Goal: Task Accomplishment & Management: Manage account settings

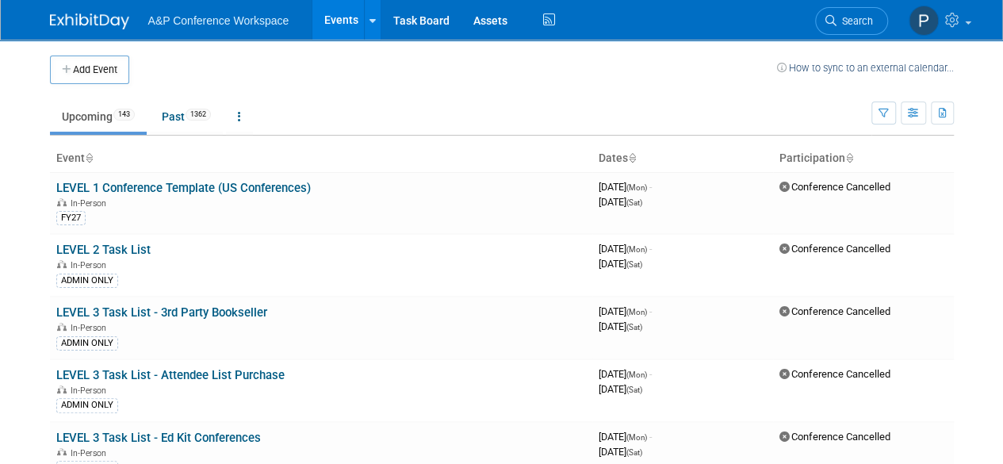
scroll to position [3712, 0]
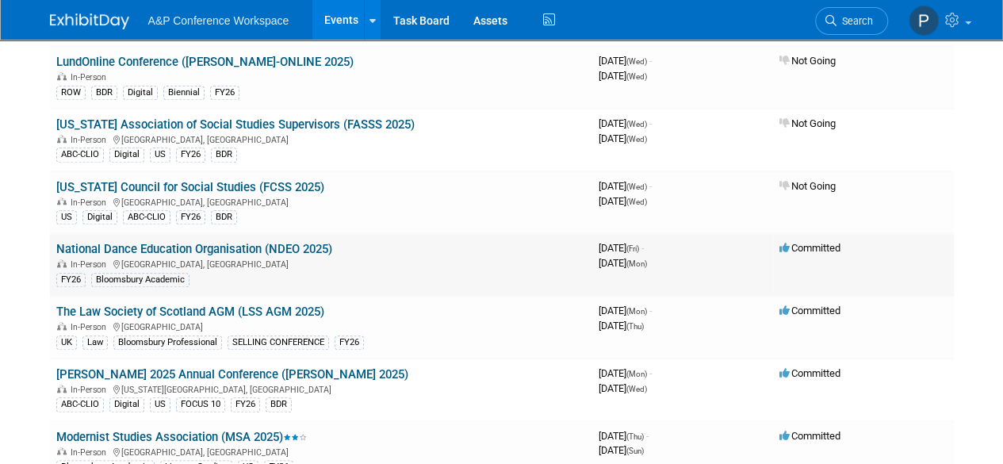
click at [253, 242] on link "National Dance Education Organisation (NDEO 2025)" at bounding box center [194, 249] width 276 height 14
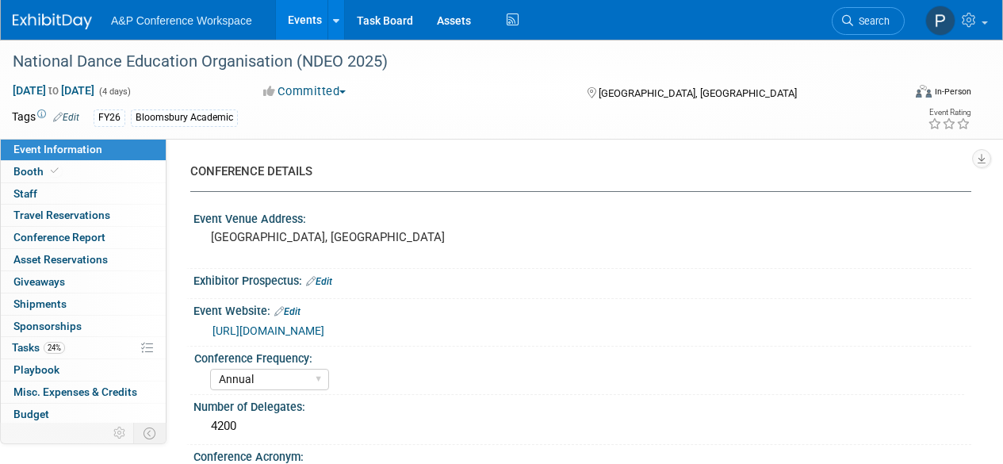
select select "Annual"
select select "Level 2"
select select "In-Person Booth"
select select "Drama & Performance Studies"
select select "Methuen Drama"
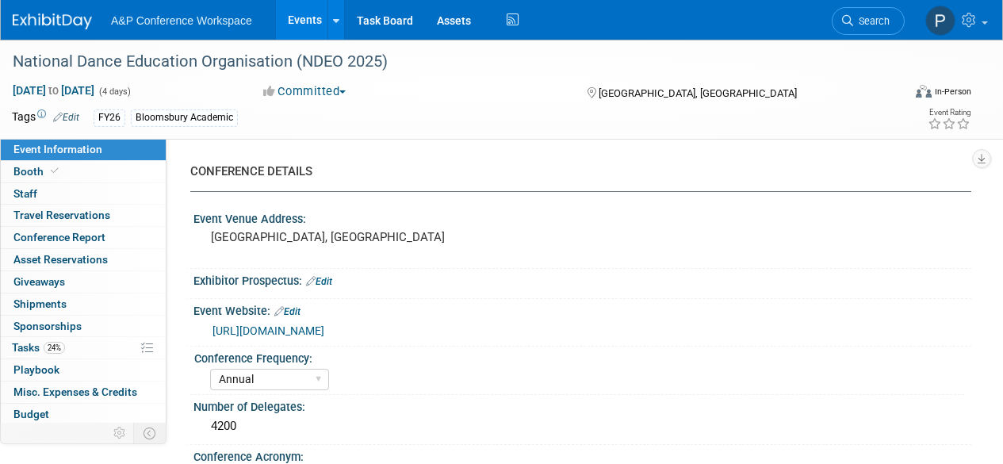
select select "[PERSON_NAME]"
select select "Networking/Commissioning"
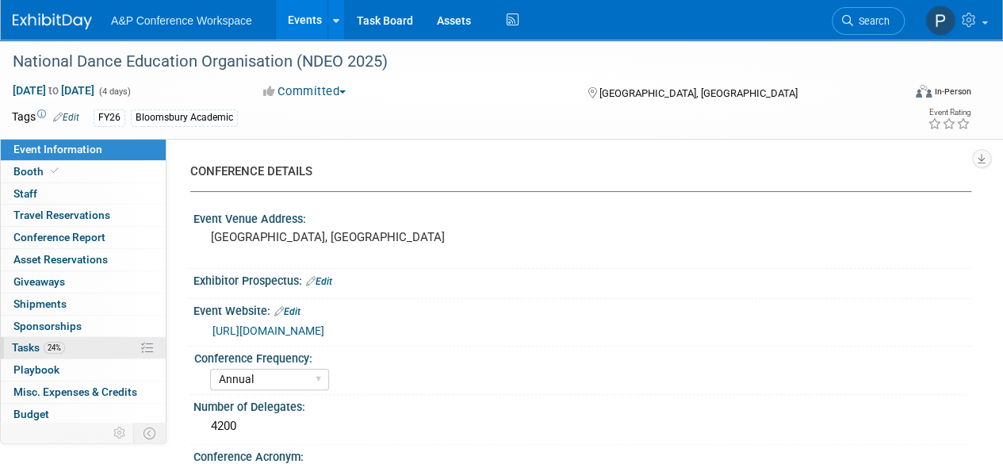
click at [79, 347] on link "24% Tasks 24%" at bounding box center [83, 347] width 165 height 21
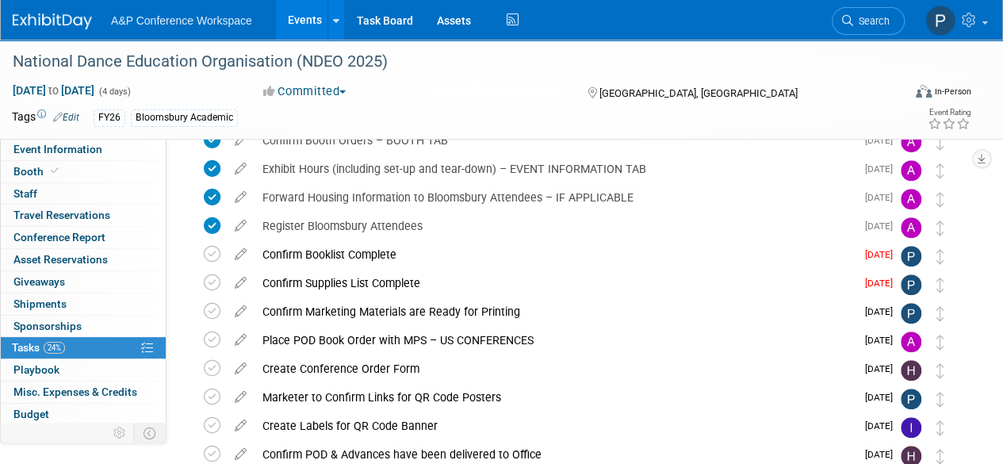
scroll to position [397, 0]
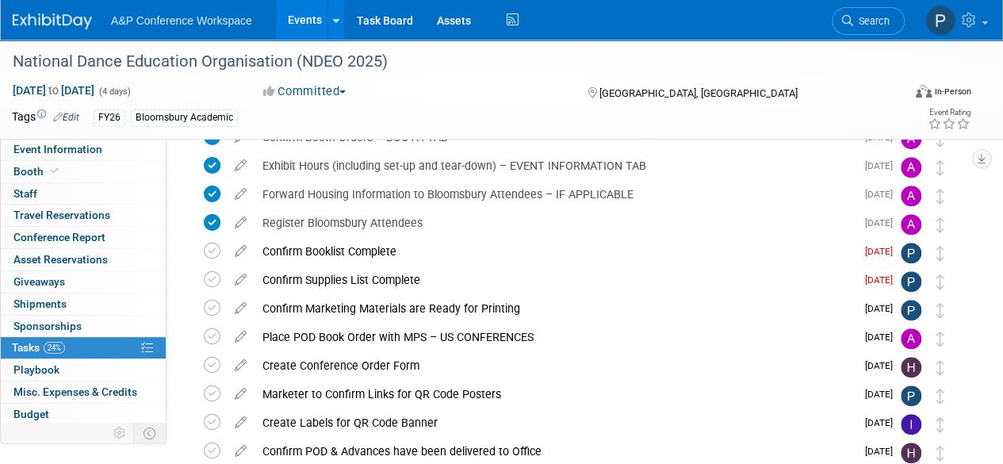
click at [741, 31] on div "A&P Conference Workspace Events Add Event Bulk Upload Events Shareable Event Bo…" at bounding box center [492, 20] width 958 height 40
click at [217, 249] on icon at bounding box center [212, 251] width 17 height 17
click at [214, 279] on icon at bounding box center [212, 279] width 17 height 17
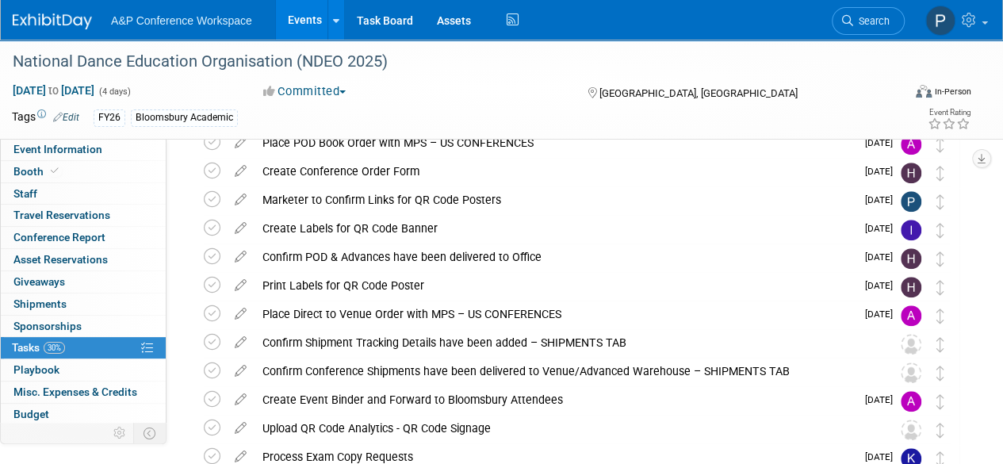
scroll to position [555, 0]
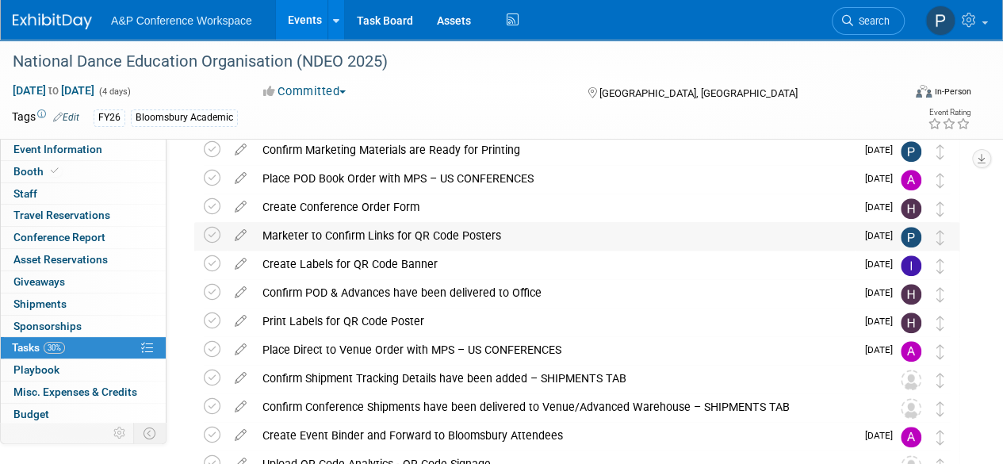
click at [555, 235] on div "Marketer to Confirm Links for QR Code Posters" at bounding box center [555, 235] width 601 height 27
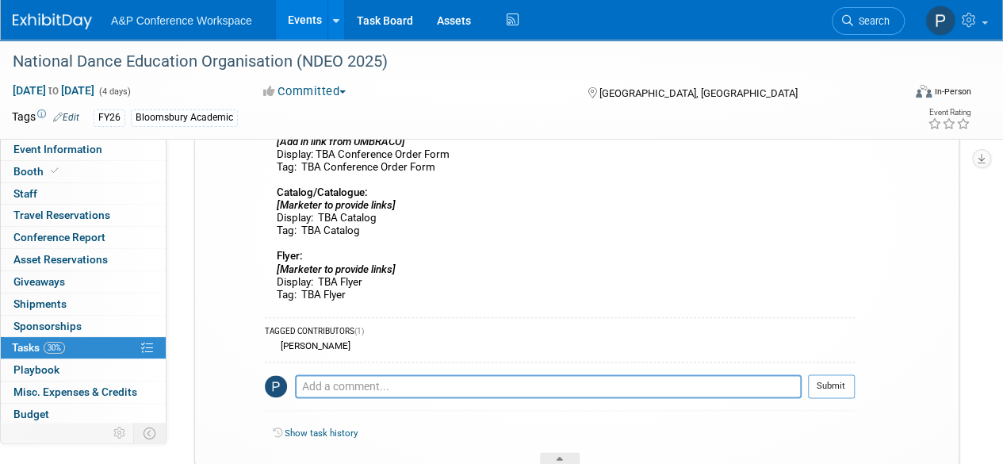
scroll to position [793, 0]
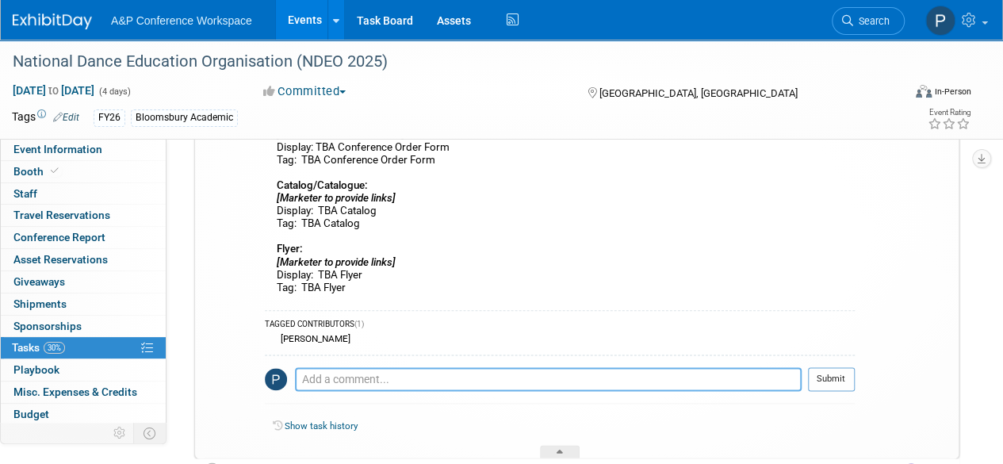
click at [336, 374] on textarea at bounding box center [548, 379] width 507 height 24
paste textarea "[URL][DOMAIN_NAME]"
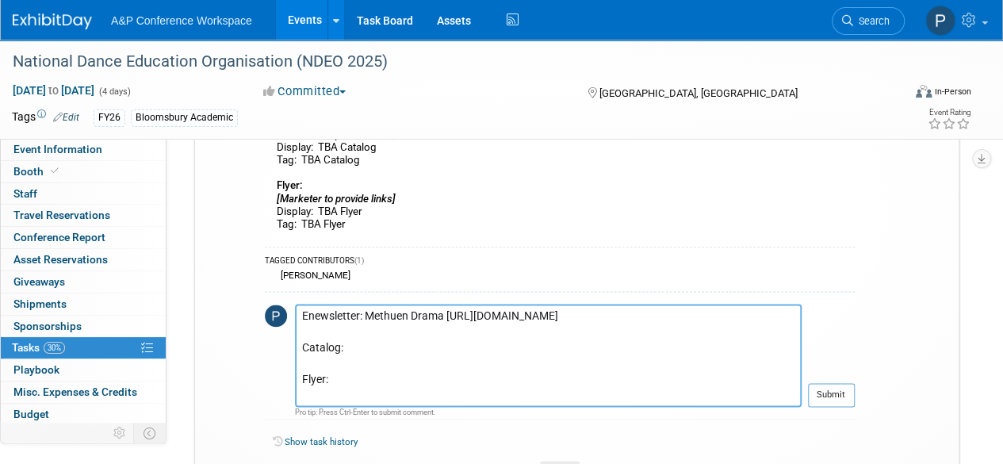
scroll to position [873, 0]
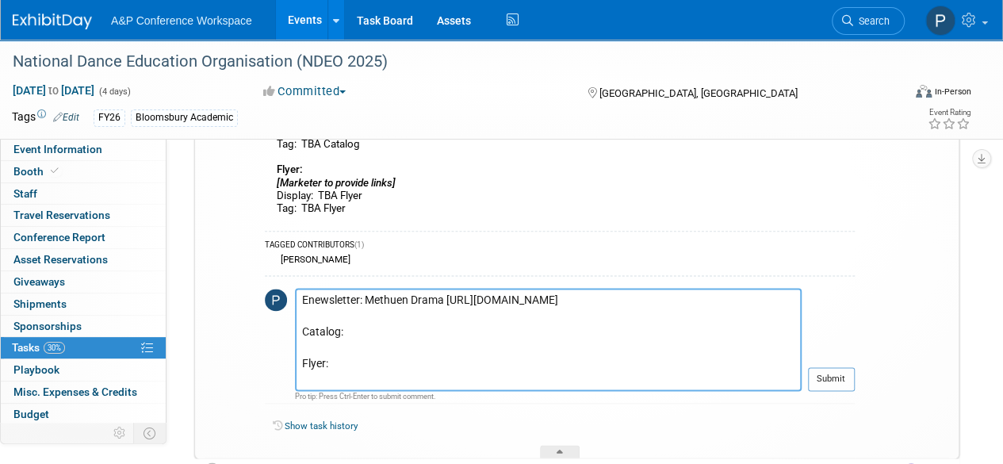
click at [400, 343] on textarea "Enewsletter: Methuen Drama [URL][DOMAIN_NAME] Catalog: Flyer:" at bounding box center [548, 339] width 507 height 103
paste textarea "[URL][DOMAIN_NAME]"
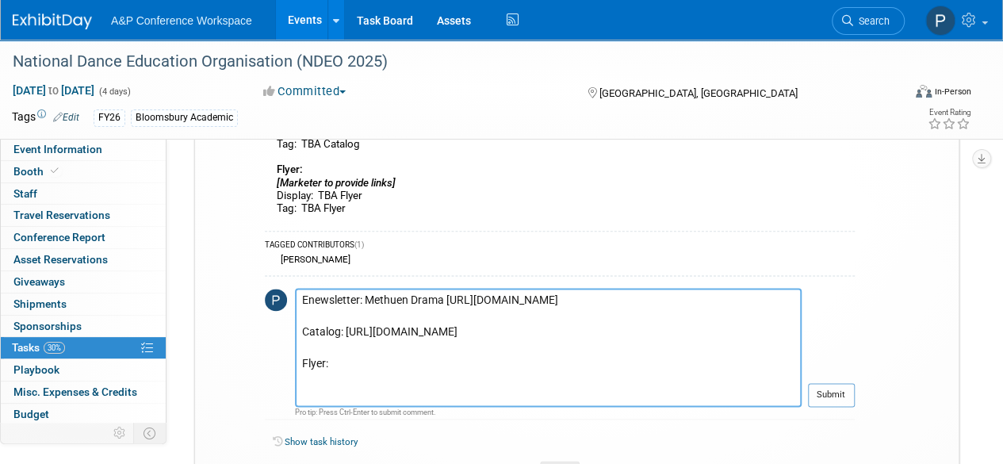
scroll to position [16, 0]
click at [378, 385] on textarea "Enewsletter: Methuen Drama [URL][DOMAIN_NAME] Catalog: [URL][DOMAIN_NAME] Flyer:" at bounding box center [548, 347] width 507 height 119
click at [379, 394] on textarea "Enewsletter: Methuen Drama [URL][DOMAIN_NAME] Catalog: [URL][DOMAIN_NAME] Flyer:" at bounding box center [548, 347] width 507 height 119
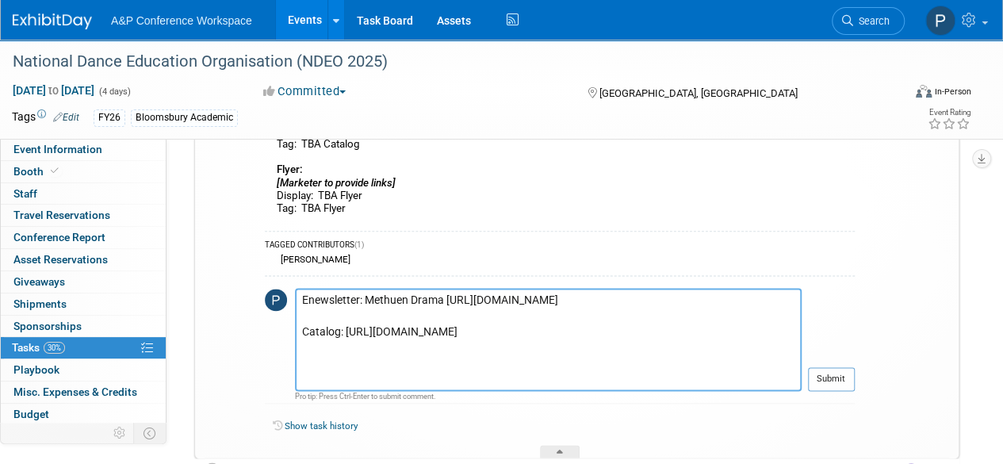
type textarea "Enewsletter: Methuen Drama [URL][DOMAIN_NAME] Catalog: [URL][DOMAIN_NAME]"
click at [854, 376] on button "Submit" at bounding box center [831, 379] width 47 height 24
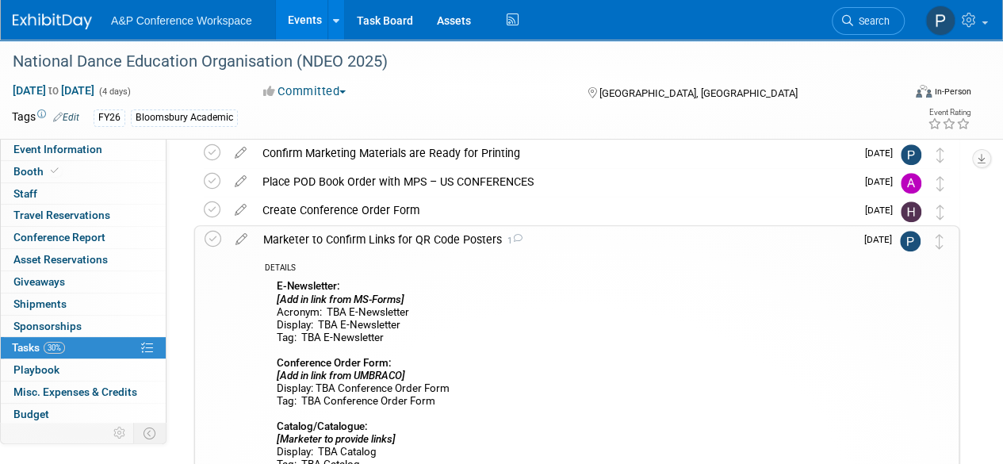
scroll to position [476, 0]
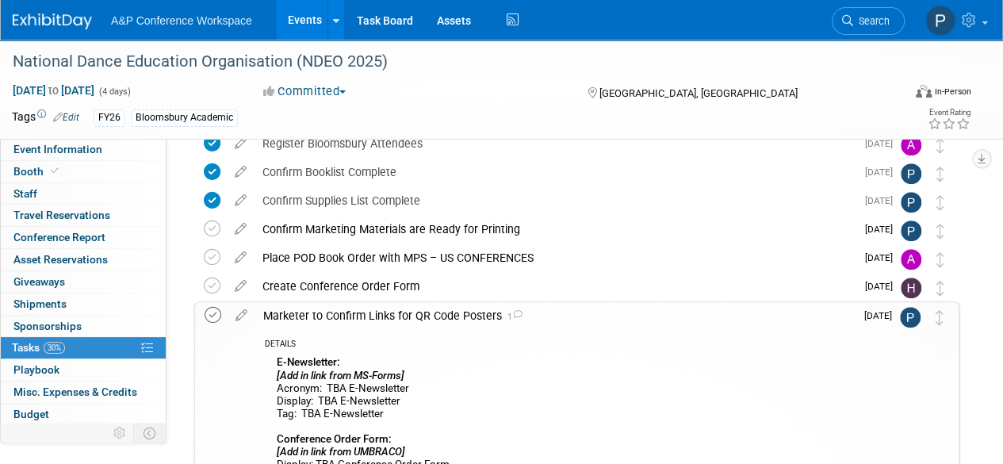
click at [213, 315] on icon at bounding box center [213, 315] width 17 height 17
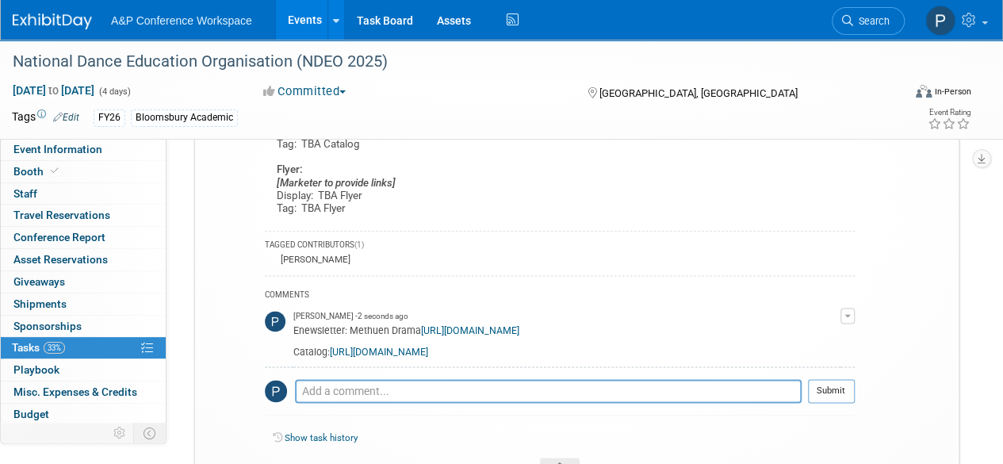
scroll to position [1111, 0]
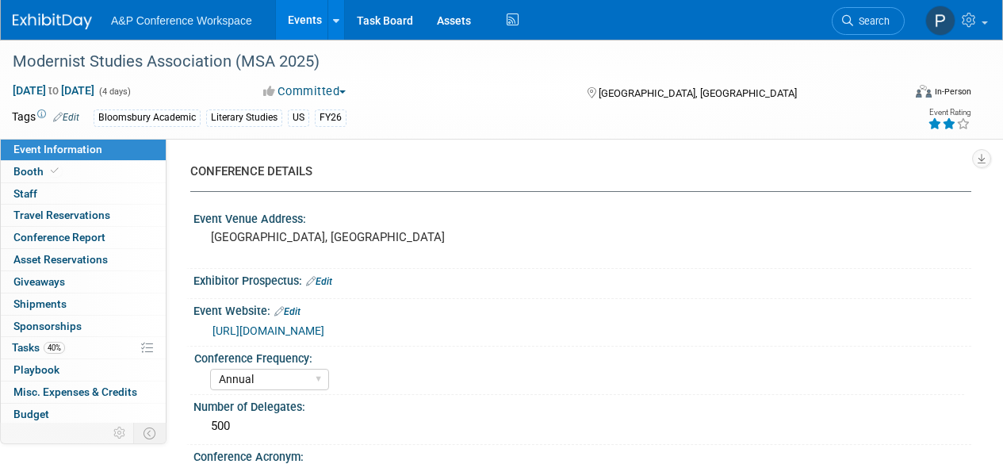
select select "Annual"
select select "Level 2"
select select "In-Person Booth"
select select "Literary Studies"
select select "Bloomsbury Academic"
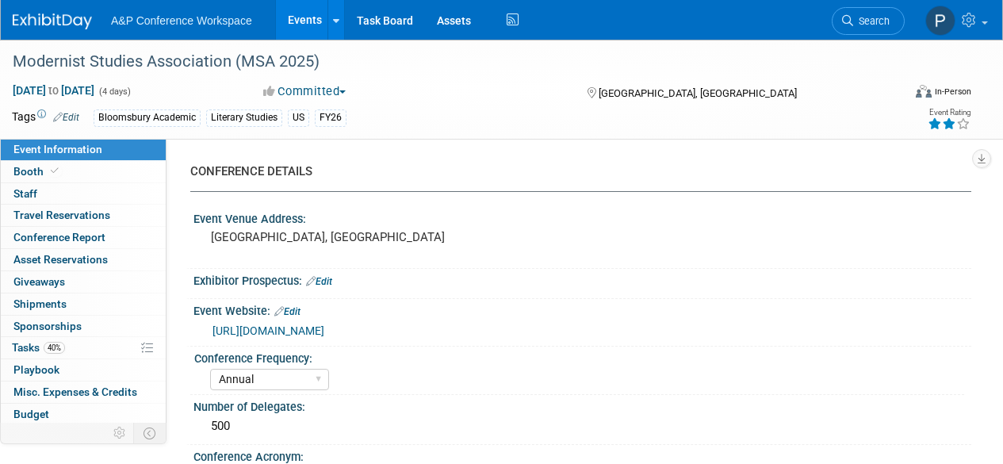
select select "[PERSON_NAME]"
select select "Brand/Subject Presence​"
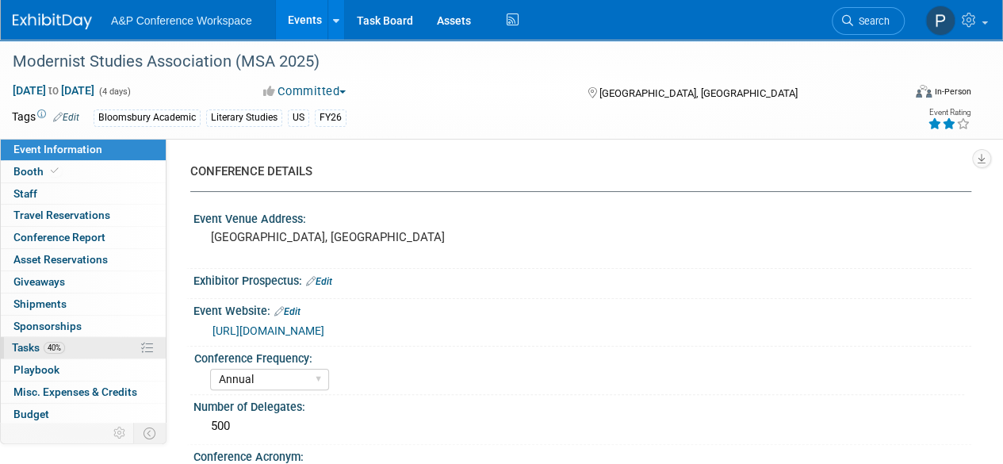
click at [109, 342] on link "40% Tasks 40%" at bounding box center [83, 347] width 165 height 21
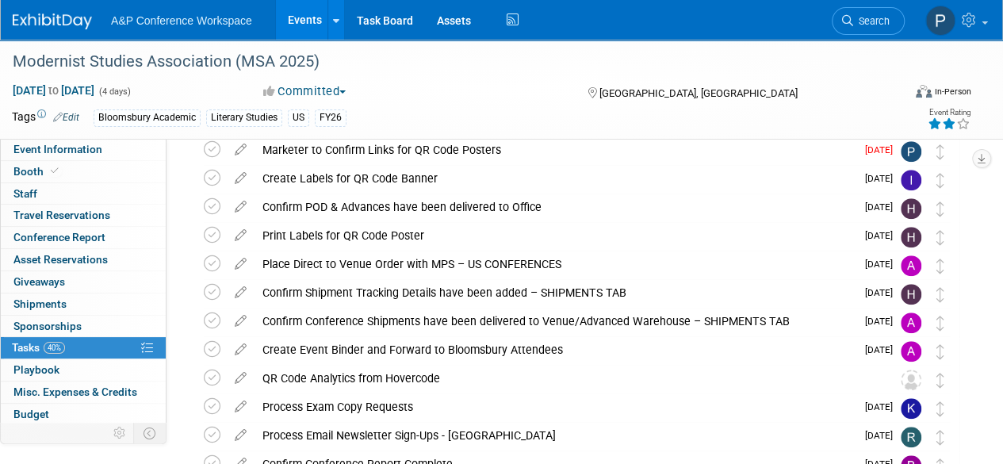
scroll to position [476, 0]
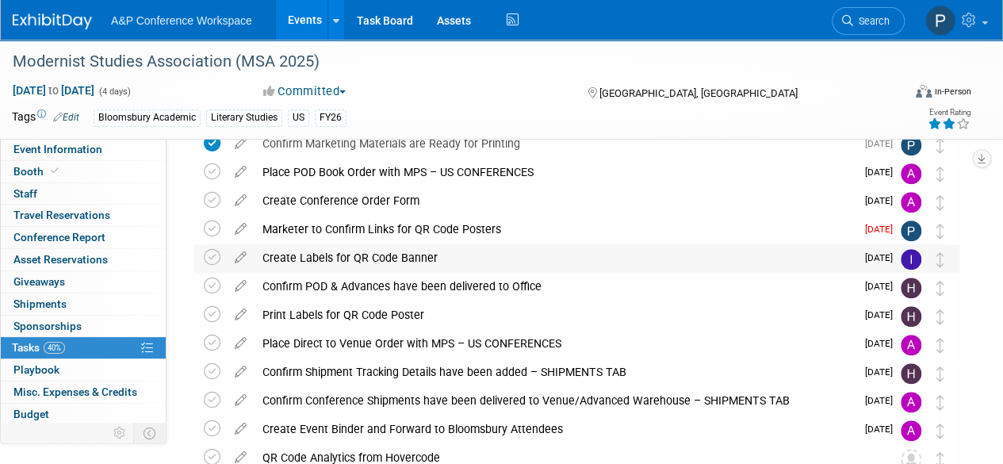
click at [528, 251] on div "Create Labels for QR Code Banner" at bounding box center [555, 257] width 601 height 27
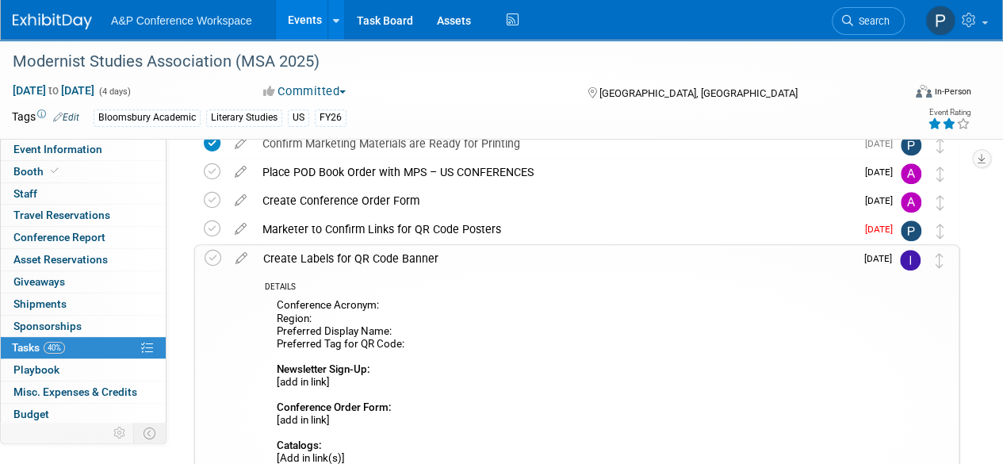
click at [525, 259] on div "Create Labels for QR Code Banner" at bounding box center [555, 258] width 600 height 27
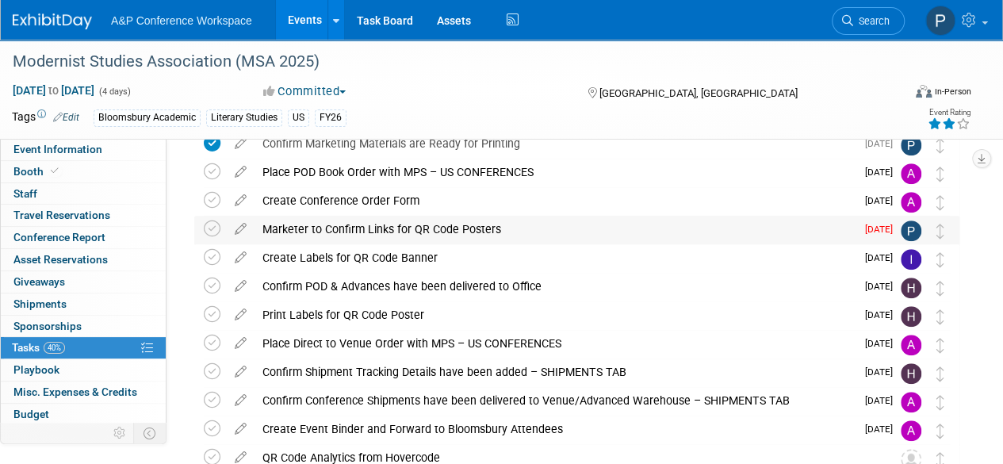
click at [541, 240] on div "Marketer to Confirm Links for QR Code Posters" at bounding box center [555, 229] width 601 height 27
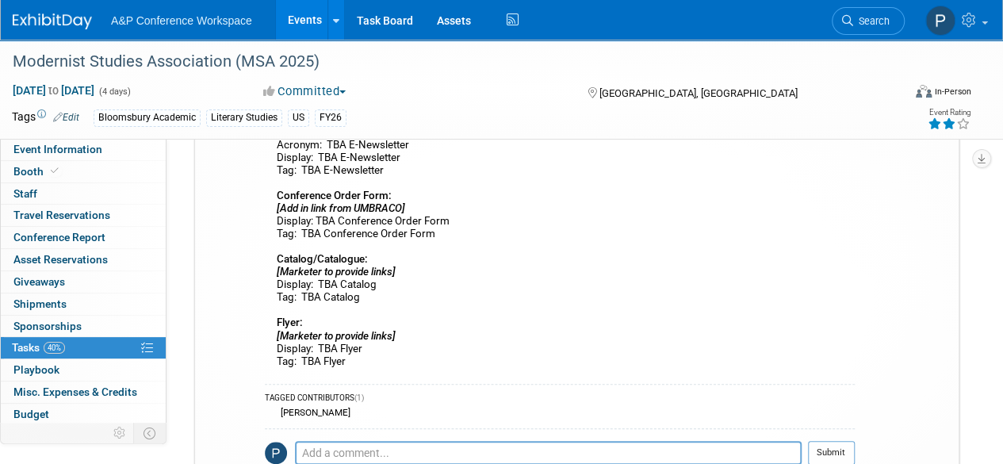
scroll to position [635, 0]
click at [400, 442] on textarea at bounding box center [548, 452] width 507 height 24
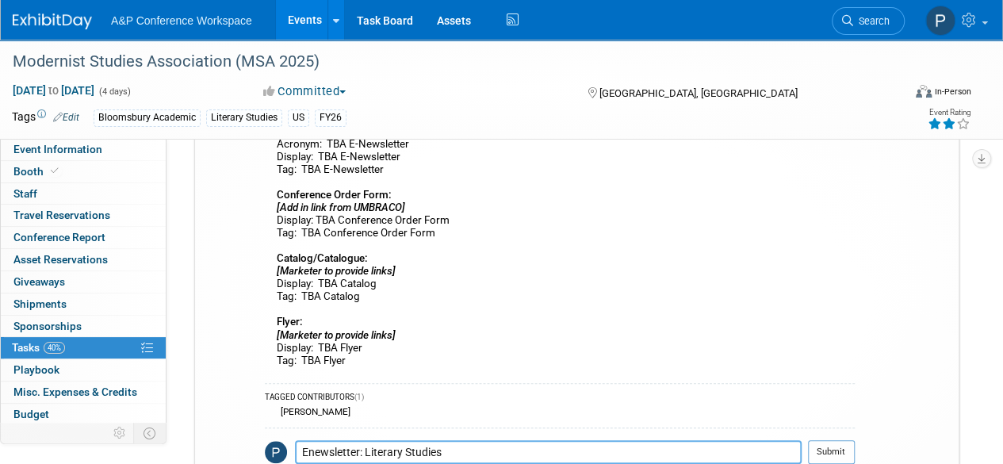
paste textarea "https://www.bloomsbury.com/us/newsletters/literary-studies-newsletter/"
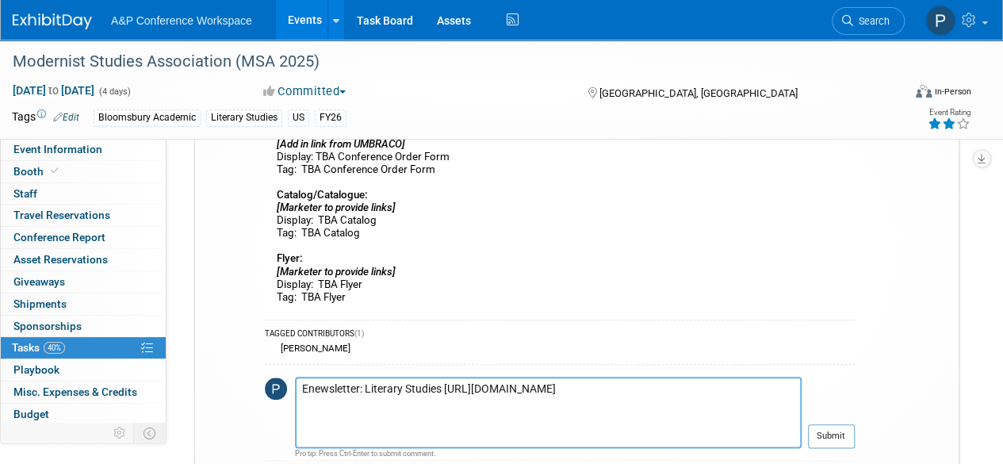
scroll to position [723, 0]
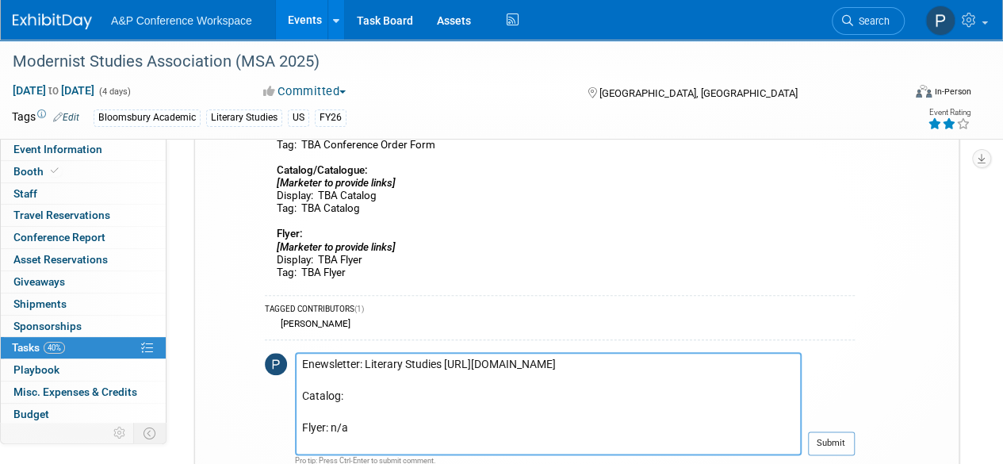
click at [406, 405] on textarea "Enewsletter: Literary Studies https://www.bloomsbury.com/us/newsletters/literar…" at bounding box center [548, 403] width 507 height 103
paste textarea "https://issuu.com/bloomsburyacademic/docs/literary_studies_creative_writing_new…"
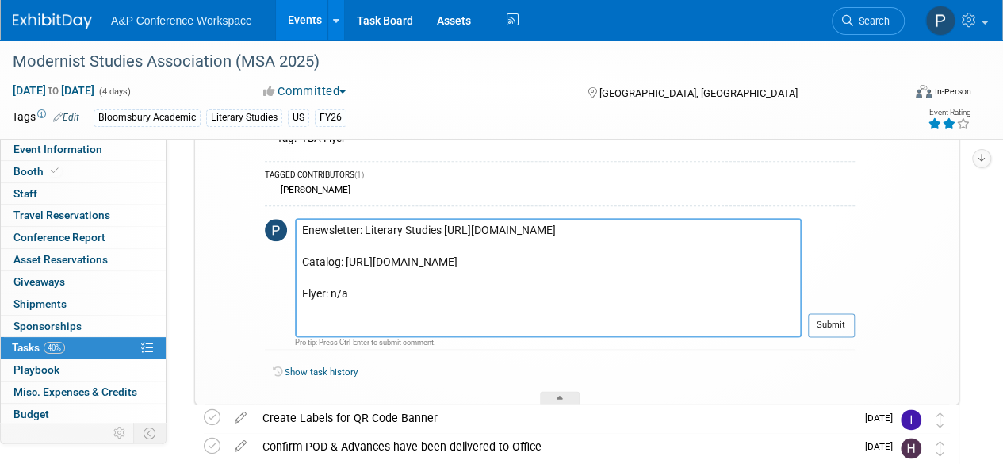
scroll to position [881, 0]
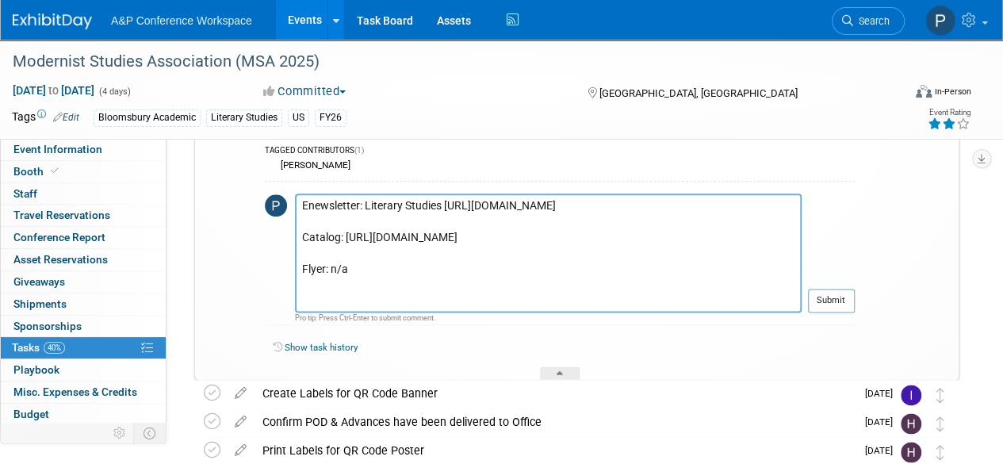
type textarea "Enewsletter: Literary Studies https://www.bloomsbury.com/us/newsletters/literar…"
click at [855, 297] on td "[DATE]" at bounding box center [877, 95] width 45 height 569
click at [834, 300] on button "Submit" at bounding box center [831, 301] width 47 height 24
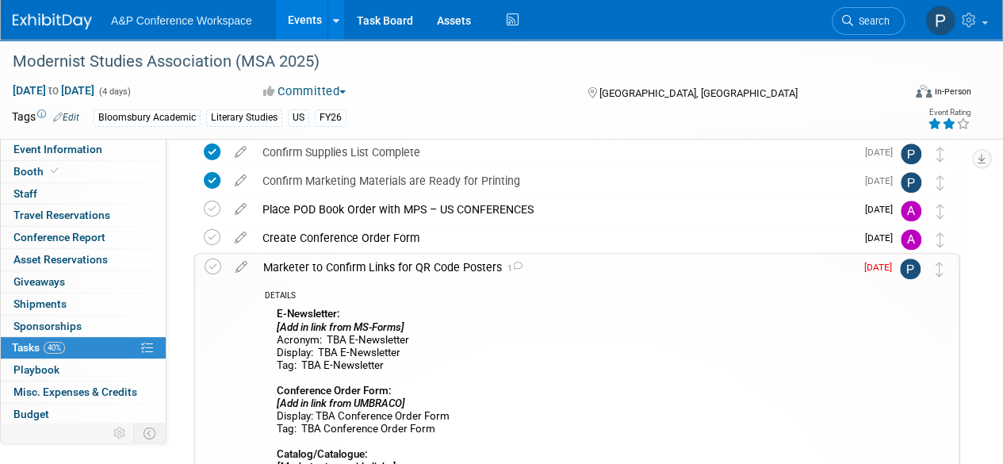
scroll to position [405, 0]
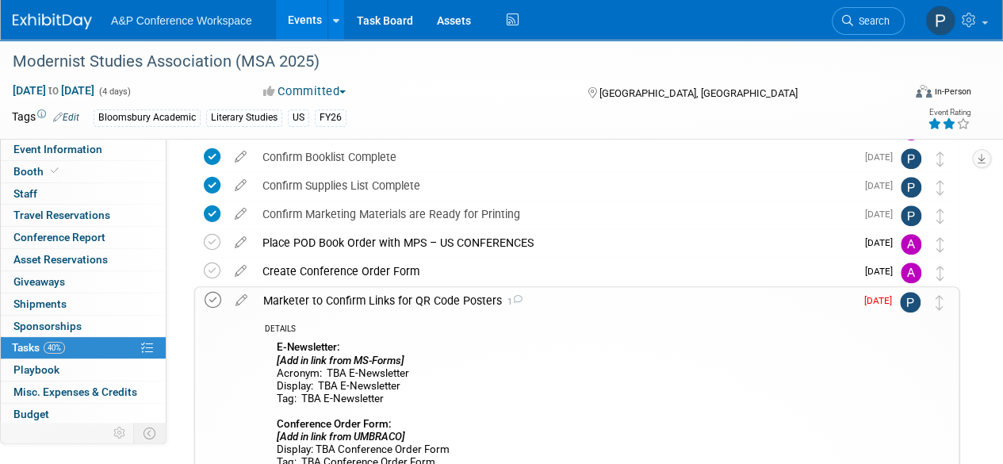
click at [213, 297] on icon at bounding box center [213, 300] width 17 height 17
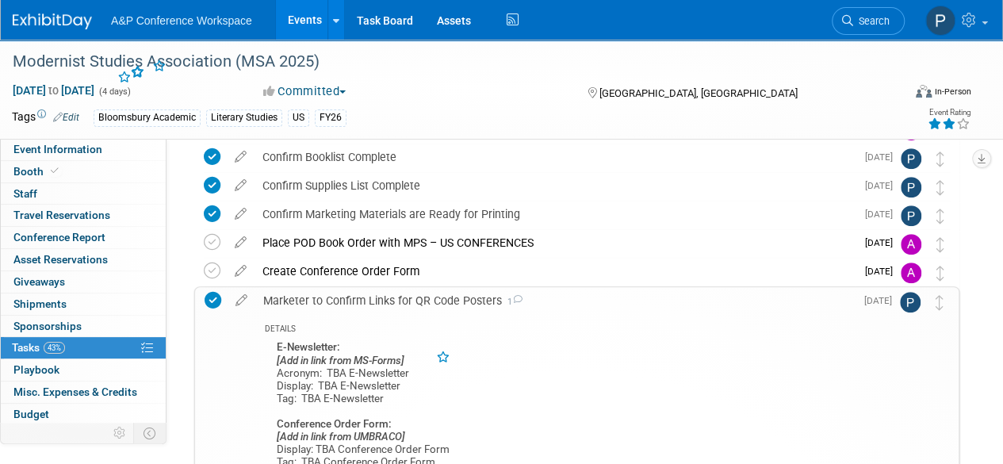
click at [644, 293] on div "Marketer to Confirm Links for QR Code Posters 1" at bounding box center [555, 300] width 600 height 27
